Goal: Find specific page/section

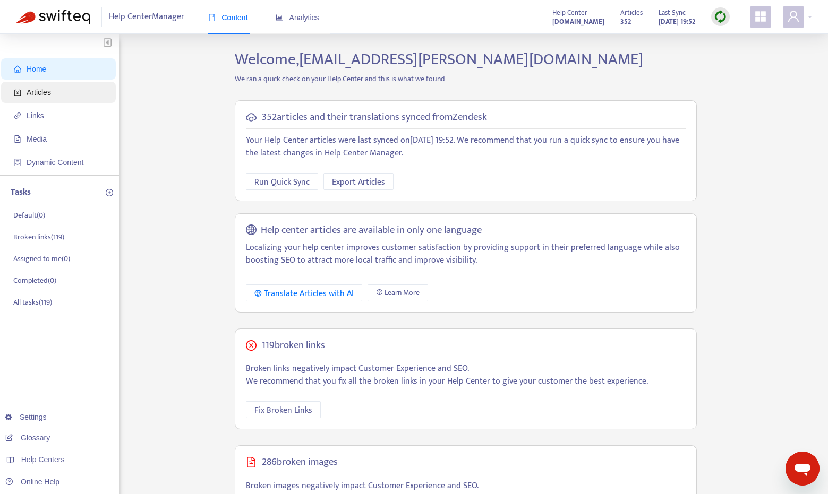
click at [46, 92] on span "Articles" at bounding box center [39, 92] width 24 height 8
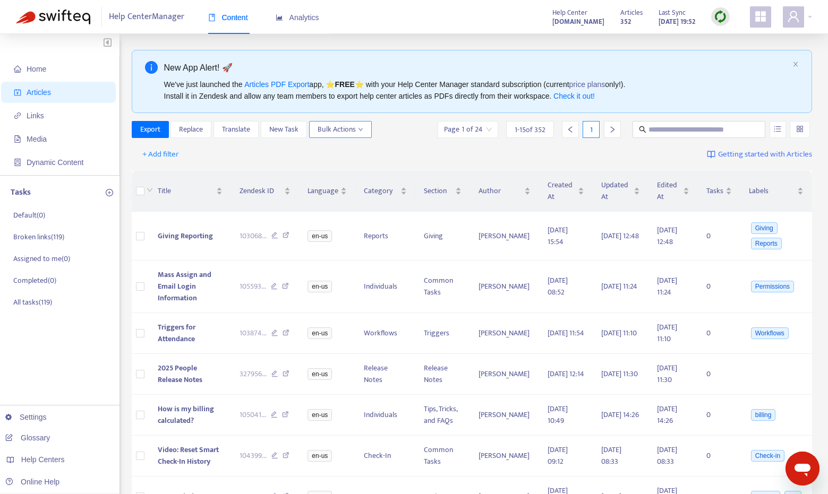
click at [357, 134] on span "Bulk Actions" at bounding box center [340, 130] width 46 height 12
click at [397, 128] on div "Export Replace Translate New Task Bulk Actions Page 1 of 24 1 - 15 of 352 1" at bounding box center [472, 129] width 681 height 17
click at [774, 191] on span "Labels" at bounding box center [772, 191] width 46 height 12
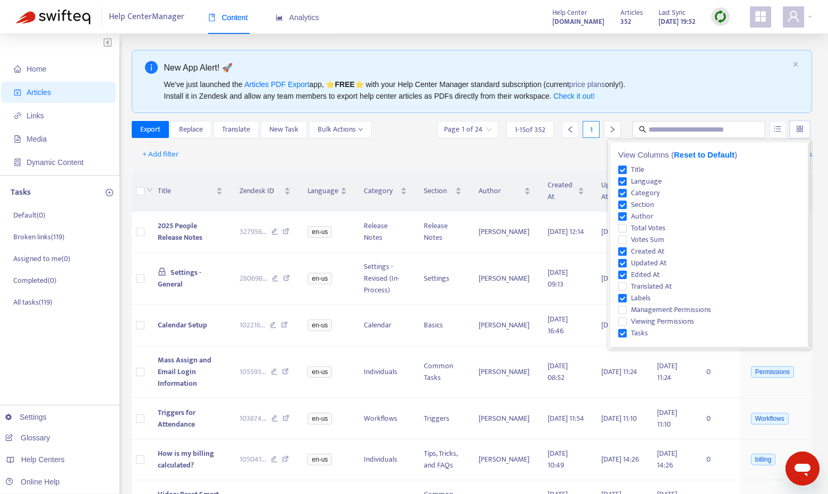
click at [801, 130] on input "search" at bounding box center [799, 130] width 7 height 16
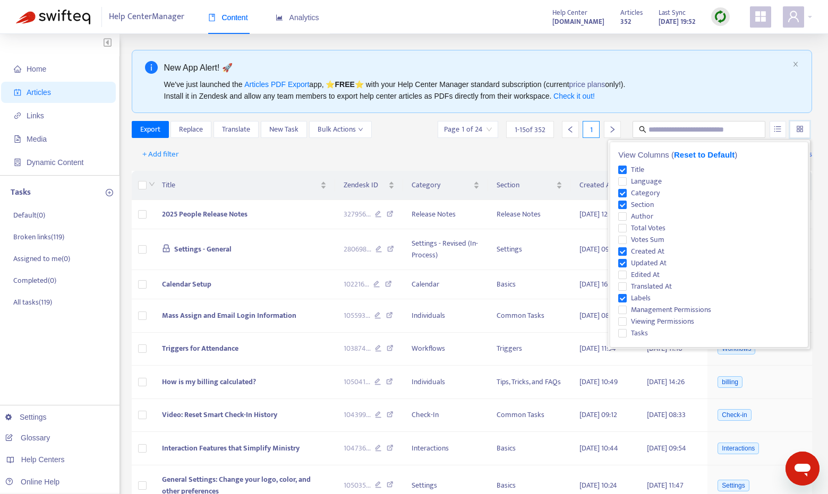
click at [564, 169] on div "Title Zendesk ID Category Section Created At Updated At Labels 2025 People Rele…" at bounding box center [472, 446] width 681 height 558
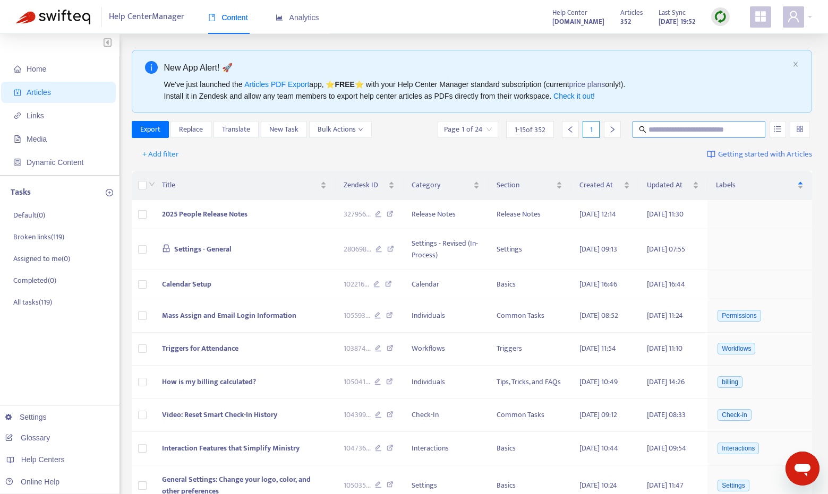
click at [679, 128] on input "text" at bounding box center [699, 130] width 102 height 12
click at [796, 186] on div "Labels" at bounding box center [760, 185] width 88 height 12
